Goal: Transaction & Acquisition: Purchase product/service

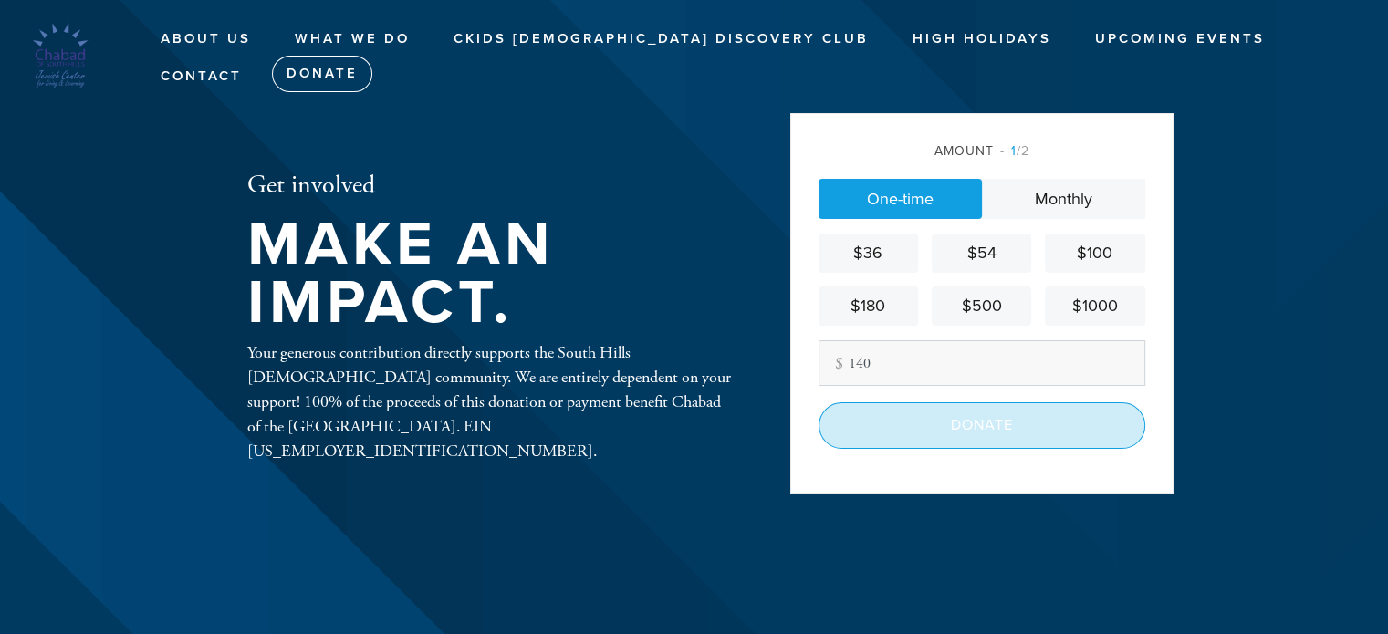
type input "140"
click at [978, 419] on input "Donate" at bounding box center [982, 426] width 327 height 46
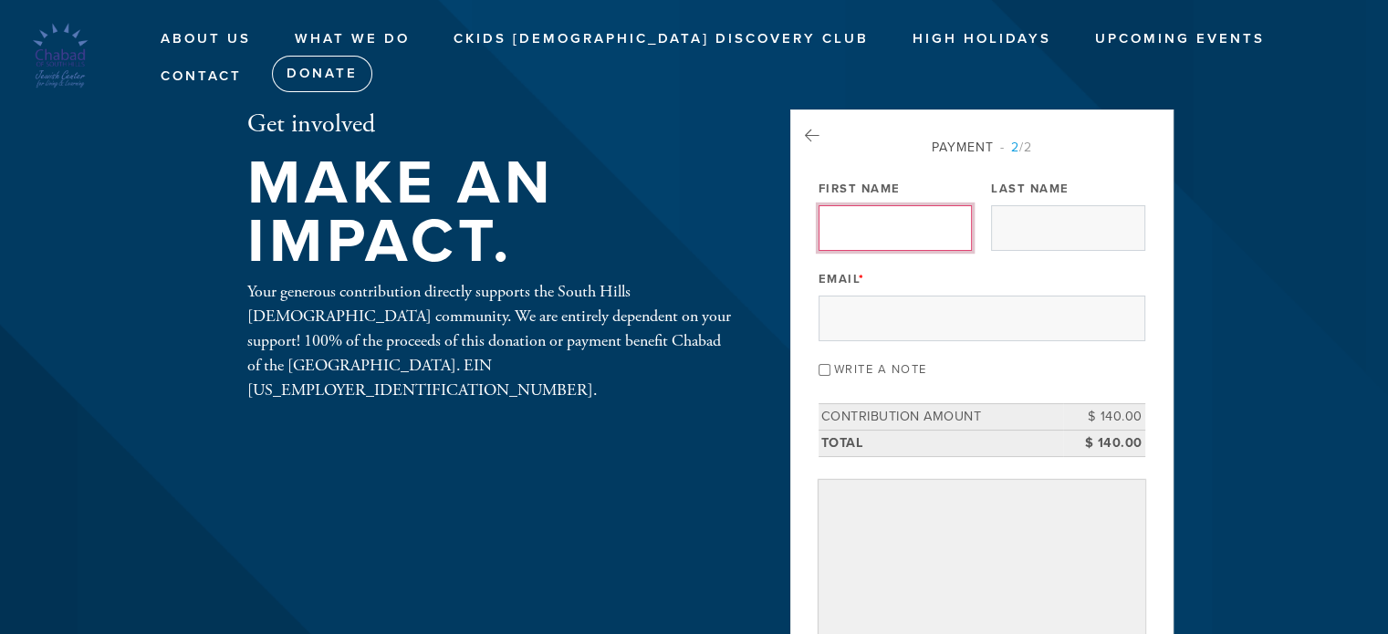
click at [891, 227] on input "First Name" at bounding box center [895, 228] width 153 height 46
type input "Benjamin"
type input "Katsevich"
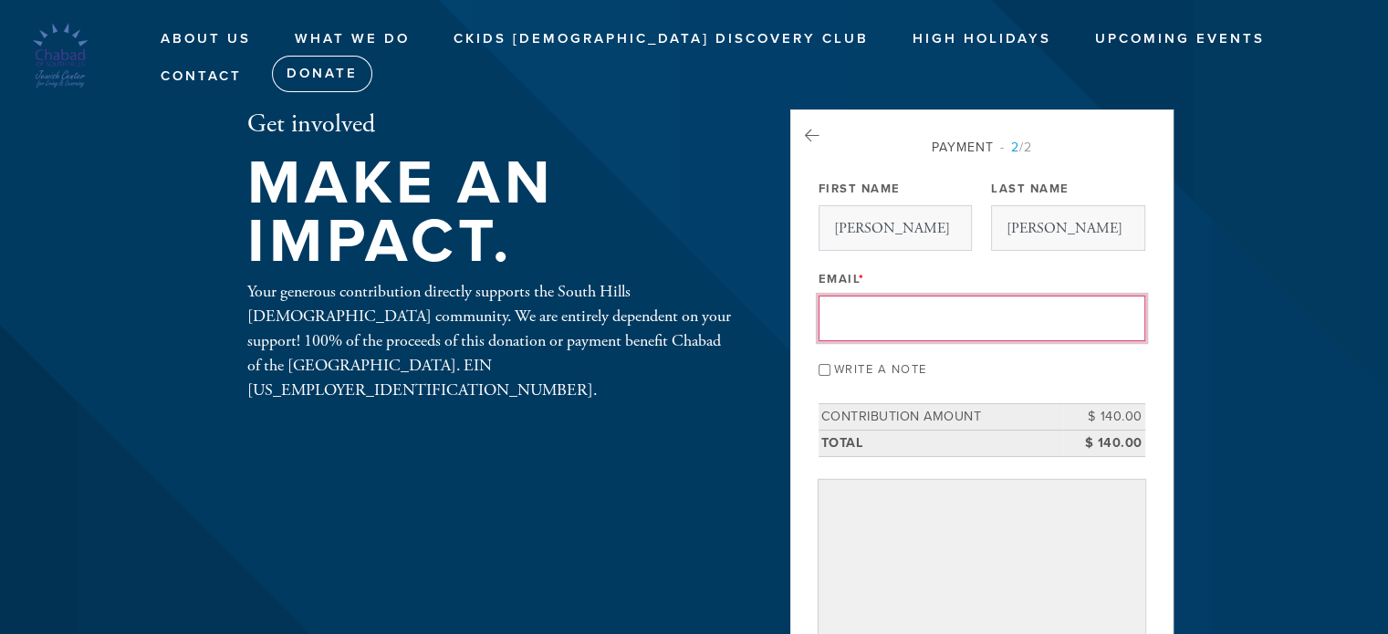
click at [916, 309] on input "Email *" at bounding box center [982, 319] width 327 height 46
type input "bkatsevich@yahoo.com"
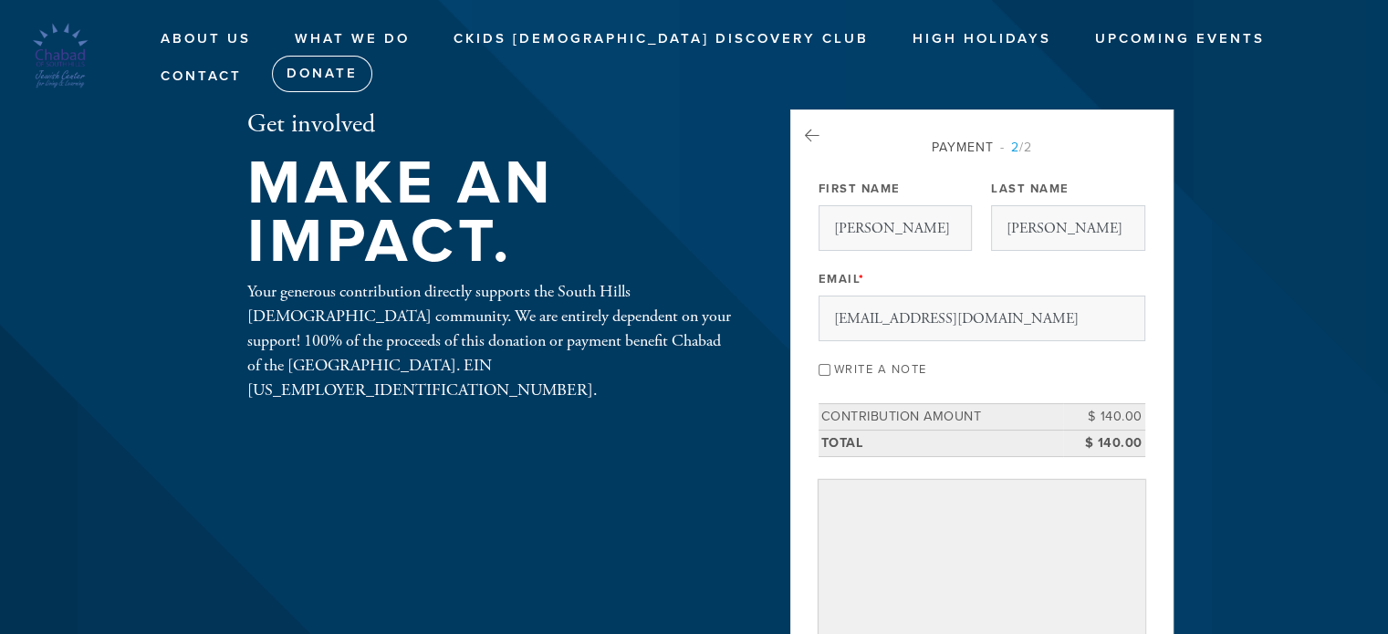
click at [825, 364] on input "Write a note" at bounding box center [825, 370] width 12 height 12
checkbox input "true"
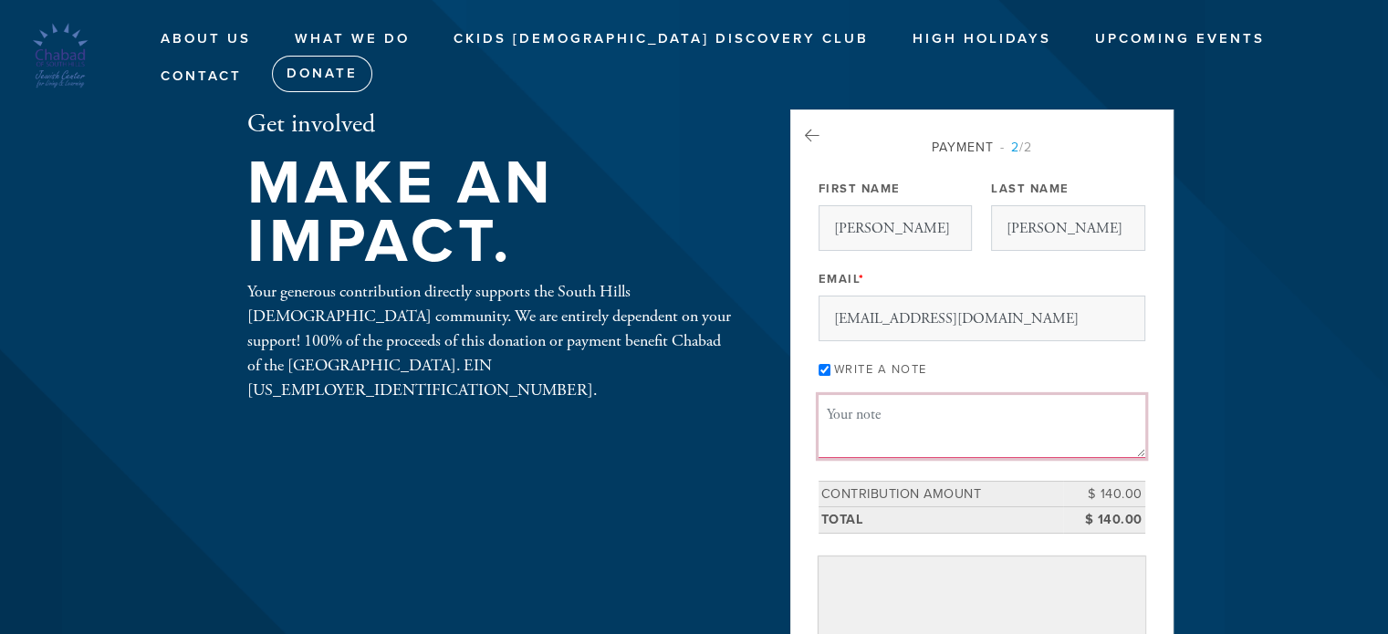
click at [849, 438] on textarea "Message or dedication" at bounding box center [982, 426] width 327 height 62
click at [873, 413] on textarea "Towards NY travel on Sept 14" at bounding box center [982, 426] width 327 height 62
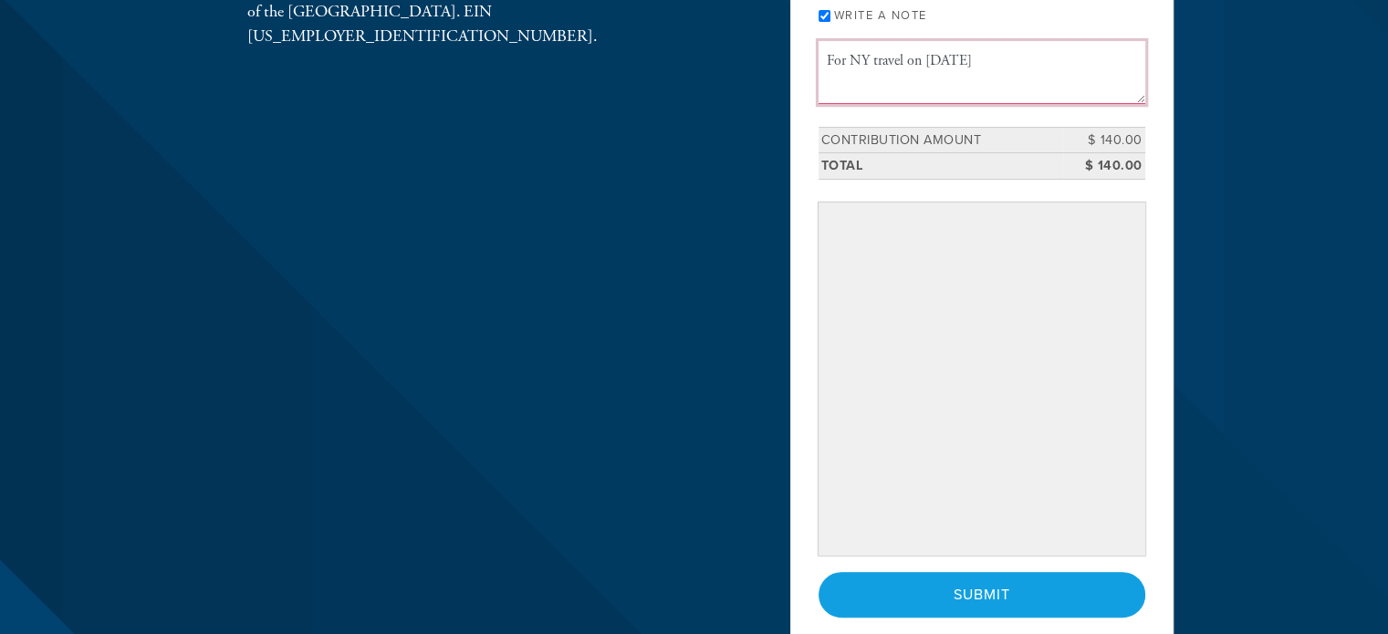
scroll to position [353, 0]
type textarea "For NY travel on Sept 14"
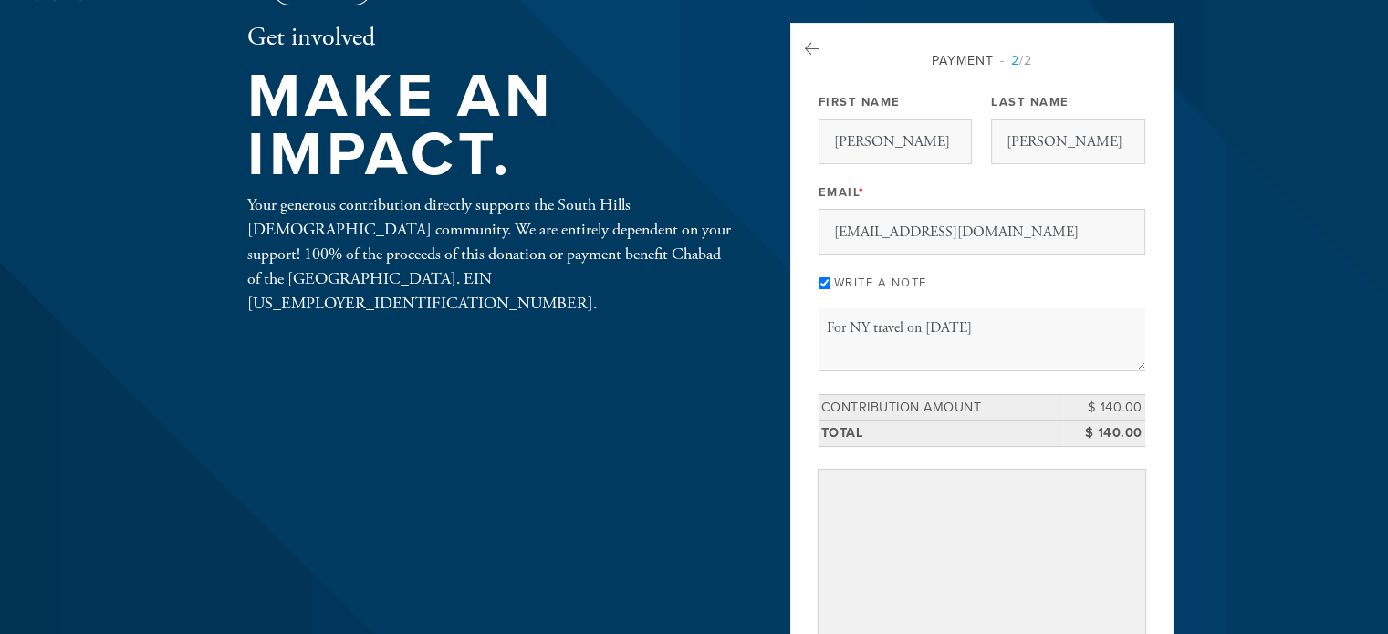
scroll to position [0, 0]
